Goal: Task Accomplishment & Management: Manage account settings

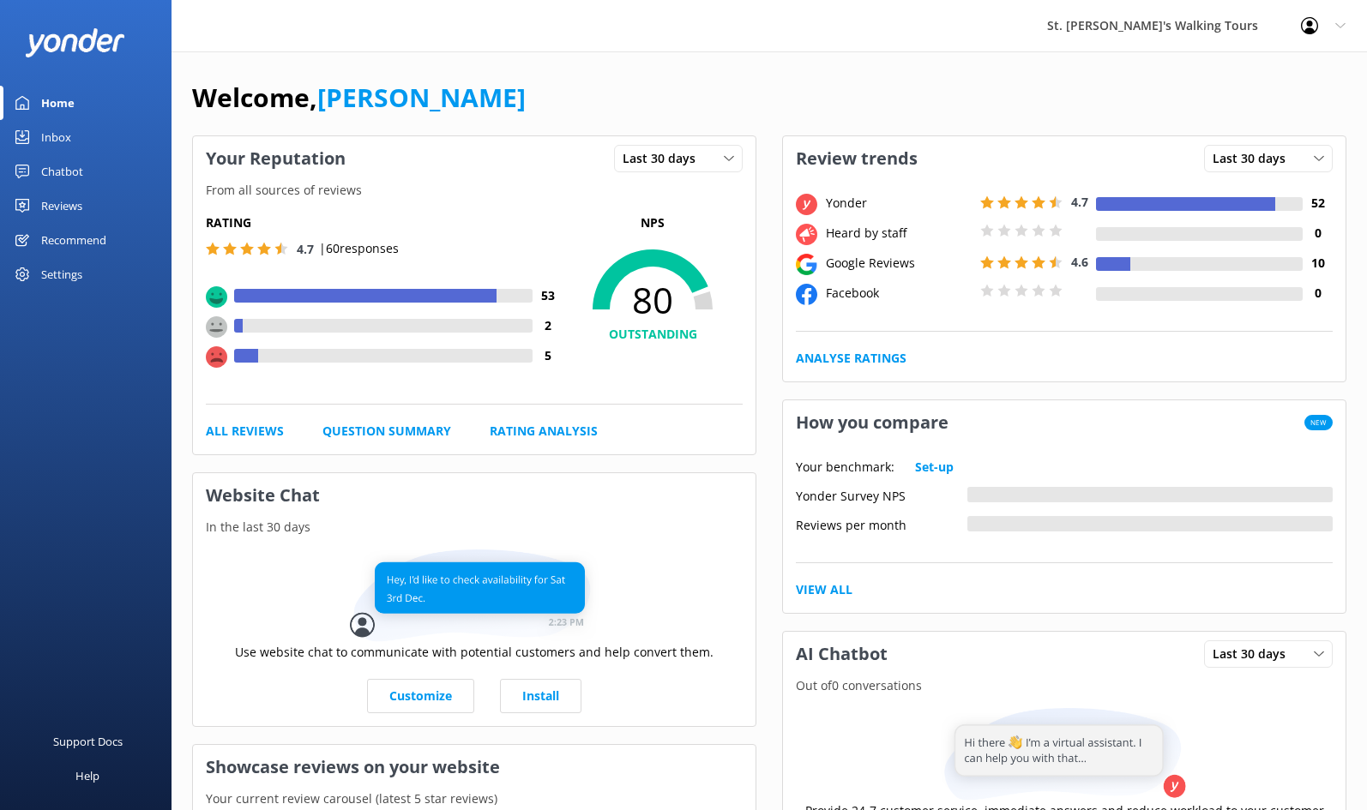
click at [57, 203] on div "Reviews" at bounding box center [61, 206] width 41 height 34
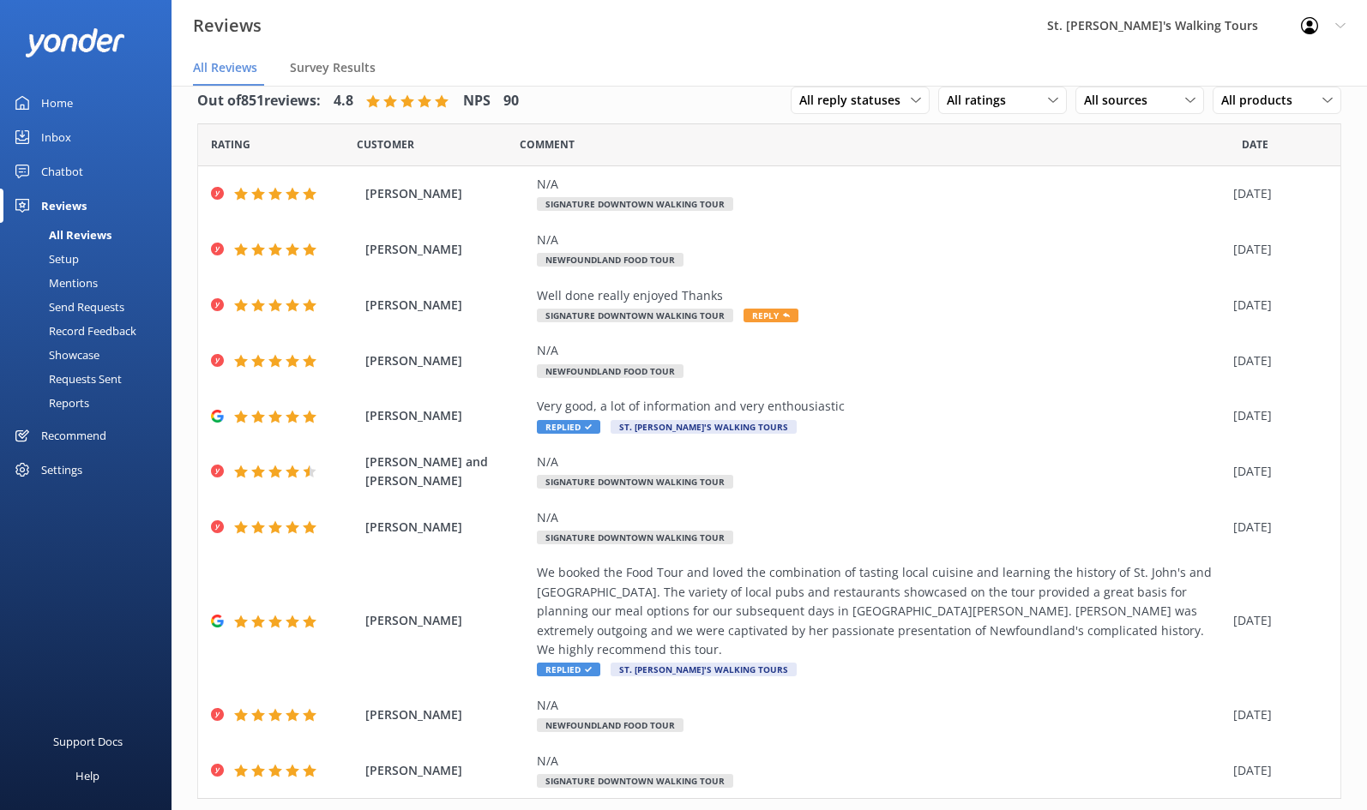
scroll to position [21, 0]
